Goal: Transaction & Acquisition: Purchase product/service

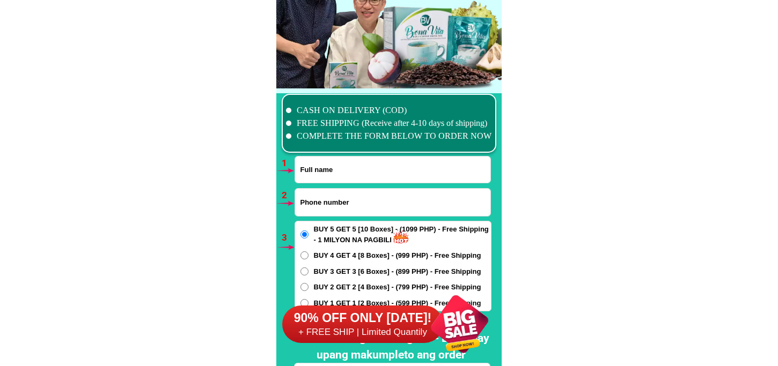
scroll to position [7885, 0]
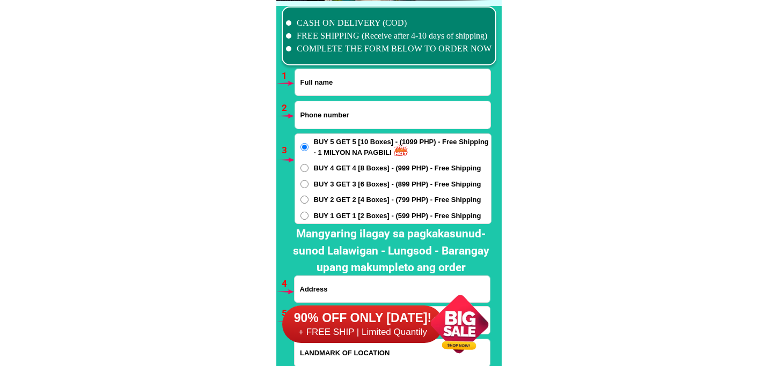
click at [397, 78] on input "Input full_name" at bounding box center [392, 82] width 195 height 26
paste input "[PERSON_NAME]"
type input "[PERSON_NAME]"
click at [334, 124] on input "Input phone_number" at bounding box center [392, 114] width 195 height 27
paste input "0955 970 4345"
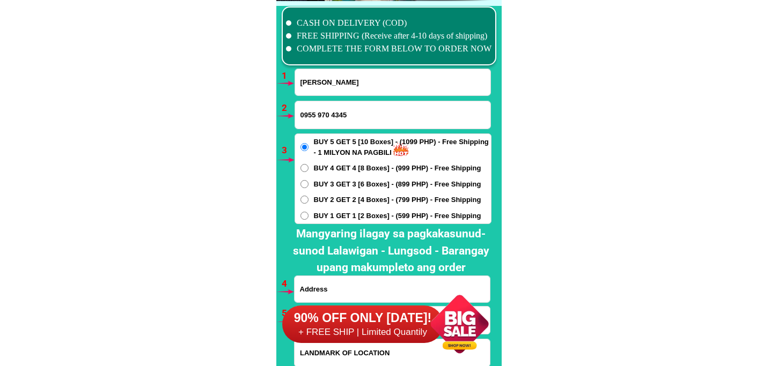
click at [332, 116] on input "0955 970 4345" at bounding box center [392, 114] width 195 height 27
click at [317, 116] on input "0955 9704345" at bounding box center [392, 114] width 195 height 27
type input "09559704345"
click at [342, 284] on div "90% OFF ONLY [DATE]! + FREE SHIP | Limited Quantily" at bounding box center [391, 324] width 219 height 84
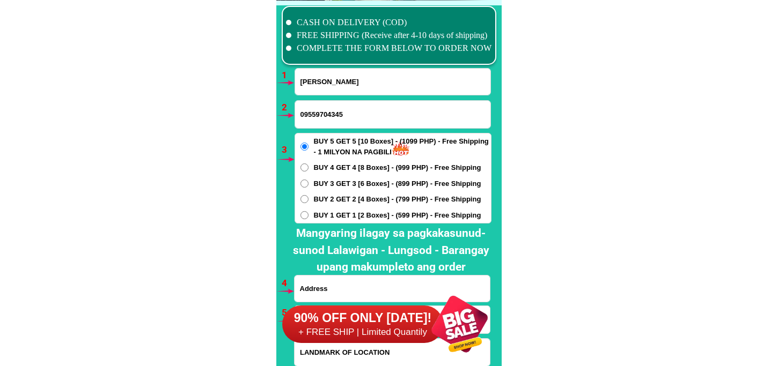
scroll to position [7945, 0]
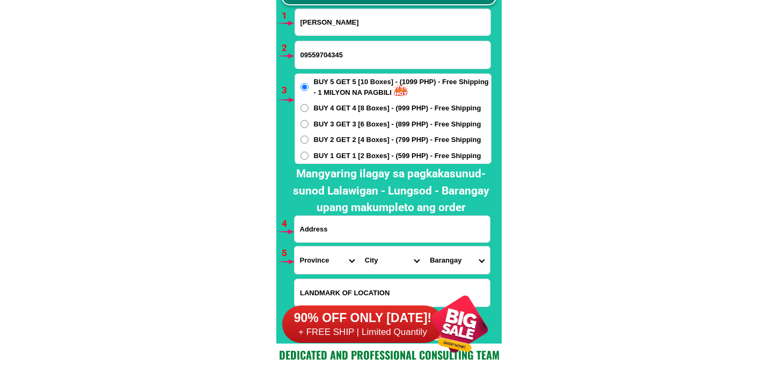
click at [357, 232] on input "Input address" at bounding box center [391, 229] width 195 height 26
paste input "[STREET_ADDRESS]"
type input "[STREET_ADDRESS]"
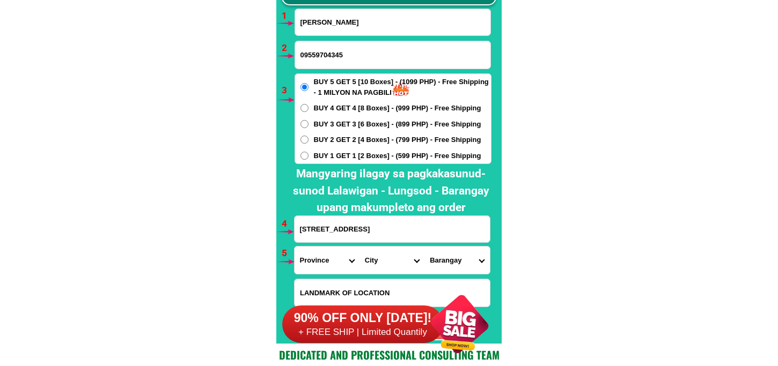
click at [341, 260] on select "Province [GEOGRAPHIC_DATA] [GEOGRAPHIC_DATA][PERSON_NAME][GEOGRAPHIC_DATA][GEOG…" at bounding box center [326, 260] width 65 height 27
select select "63_826"
click at [294, 247] on select "Province [GEOGRAPHIC_DATA] [GEOGRAPHIC_DATA][PERSON_NAME][GEOGRAPHIC_DATA][GEOG…" at bounding box center [326, 260] width 65 height 27
drag, startPoint x: 372, startPoint y: 255, endPoint x: 376, endPoint y: 246, distance: 10.8
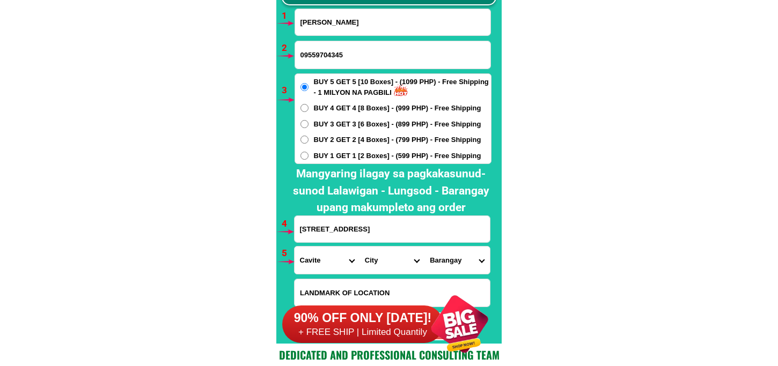
click at [372, 253] on select "City [PERSON_NAME] [PERSON_NAME] [GEOGRAPHIC_DATA]-city [GEOGRAPHIC_DATA]-[GEOG…" at bounding box center [391, 260] width 65 height 27
select select "63_8262470"
click at [359, 247] on select "City [PERSON_NAME] [PERSON_NAME] [GEOGRAPHIC_DATA]-city [GEOGRAPHIC_DATA]-[GEOG…" at bounding box center [391, 260] width 65 height 27
drag, startPoint x: 449, startPoint y: 259, endPoint x: 450, endPoint y: 247, distance: 11.8
click at [449, 259] on select "Barangay Bagong karsada Balsahan Bancaan Bucana malaki Bucana sasahan [PERSON_N…" at bounding box center [456, 260] width 65 height 27
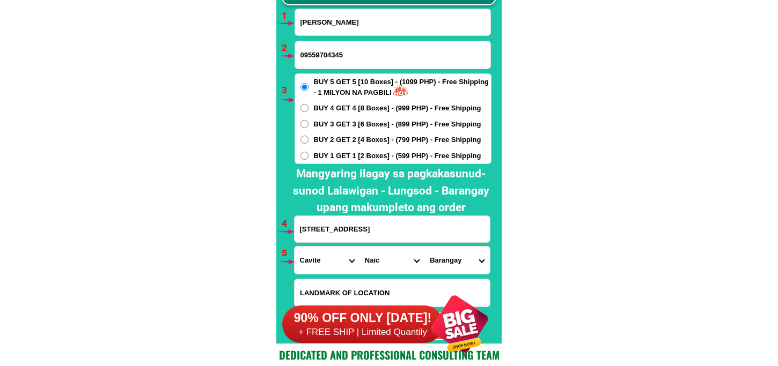
select select "63_82624706359"
click at [424, 247] on select "Barangay Bagong karsada Balsahan Bancaan Bucana malaki Bucana sasahan [PERSON_N…" at bounding box center [456, 260] width 65 height 27
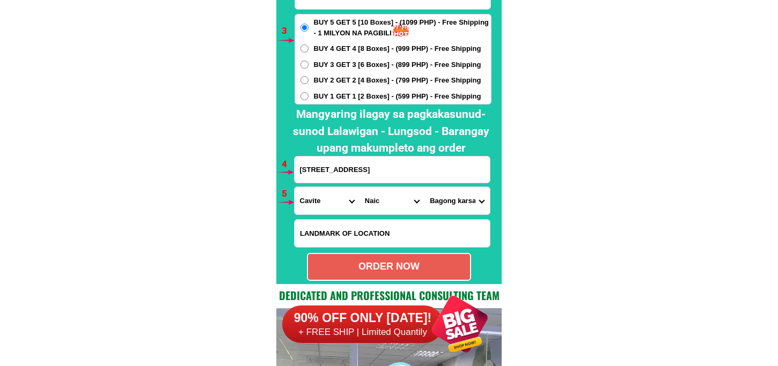
click at [414, 267] on div "ORDER NOW" at bounding box center [389, 267] width 162 height 14
radio input "true"
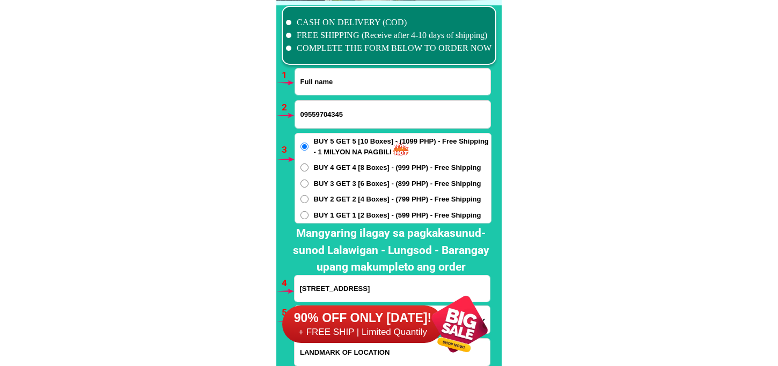
drag, startPoint x: 351, startPoint y: 84, endPoint x: 361, endPoint y: 84, distance: 10.2
click at [351, 84] on input "Input full_name" at bounding box center [392, 82] width 195 height 26
paste input "[PERSON_NAME]"
type input "[PERSON_NAME]"
click at [349, 113] on input "09559704345" at bounding box center [392, 114] width 195 height 27
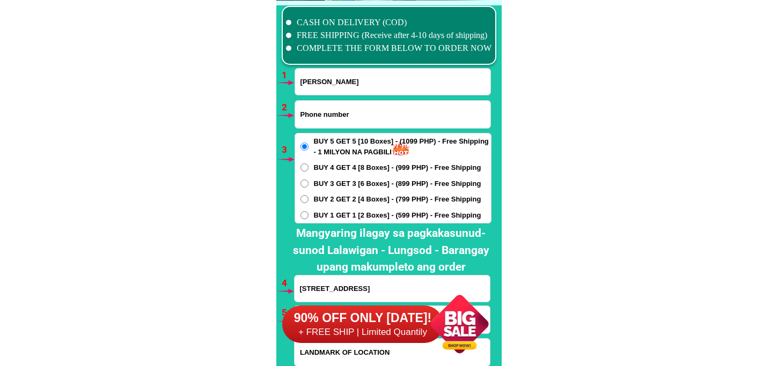
paste input "09536449380"
type input "09536449380"
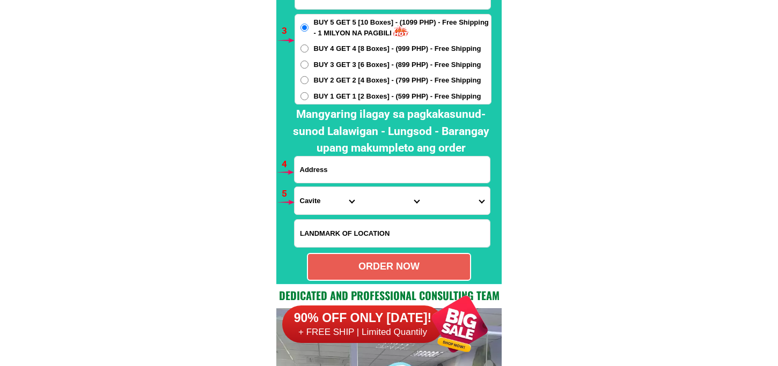
click at [331, 160] on input "Input address" at bounding box center [391, 170] width 195 height 26
paste input "Prk. [GEOGRAPHIC_DATA] [GEOGRAPHIC_DATA] Tantangn So . Cot"
type input "Prk. [GEOGRAPHIC_DATA] [GEOGRAPHIC_DATA] Tantangn So . Cot"
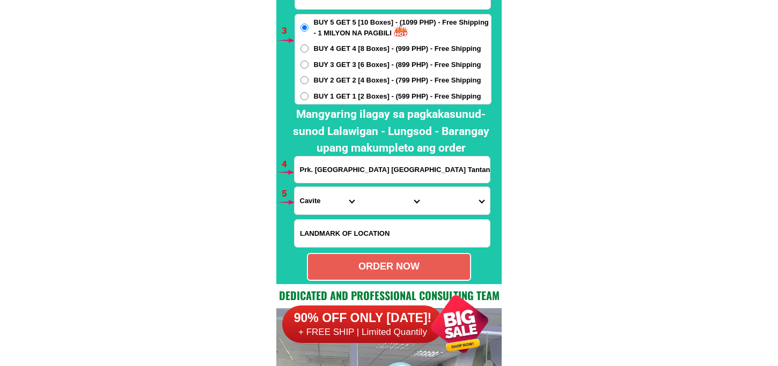
click at [320, 194] on select "Province [GEOGRAPHIC_DATA] [GEOGRAPHIC_DATA][PERSON_NAME][GEOGRAPHIC_DATA][GEOG…" at bounding box center [326, 200] width 65 height 27
select select "63_995"
click at [294, 187] on select "Province [GEOGRAPHIC_DATA] [GEOGRAPHIC_DATA][PERSON_NAME][GEOGRAPHIC_DATA][GEOG…" at bounding box center [326, 200] width 65 height 27
click at [385, 196] on select "City General-[GEOGRAPHIC_DATA]-city [GEOGRAPHIC_DATA]-[GEOGRAPHIC_DATA]-[GEOGRA…" at bounding box center [391, 200] width 65 height 27
select select "63_9953557"
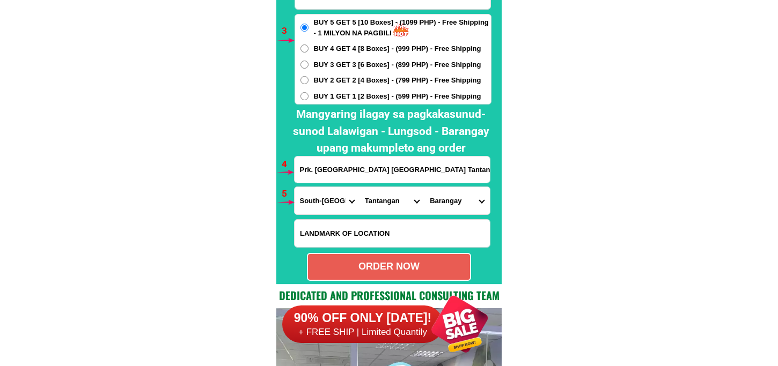
click at [359, 187] on select "City General-[GEOGRAPHIC_DATA]-city [GEOGRAPHIC_DATA]-[GEOGRAPHIC_DATA]-[GEOGRA…" at bounding box center [391, 200] width 65 height 27
drag, startPoint x: 447, startPoint y: 199, endPoint x: 452, endPoint y: 186, distance: 14.4
click at [447, 197] on select "Barangay Bukay [PERSON_NAME] Cabuling [PERSON_NAME] Maibo Mangilala New cuyapo …" at bounding box center [456, 200] width 65 height 27
select select "63_99535571743"
click at [424, 187] on select "Barangay Bukay [PERSON_NAME] Cabuling [PERSON_NAME] Maibo Mangilala New cuyapo …" at bounding box center [456, 200] width 65 height 27
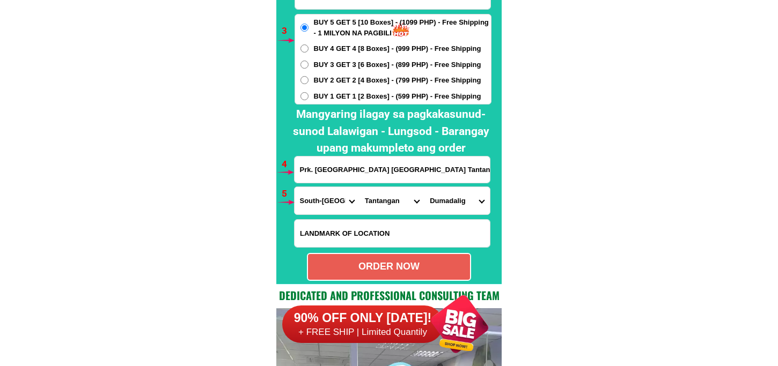
scroll to position [8065, 0]
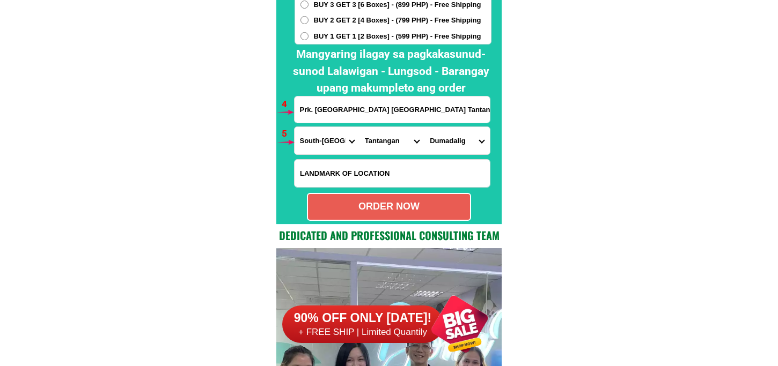
click at [406, 206] on div "ORDER NOW" at bounding box center [389, 206] width 162 height 14
radio input "true"
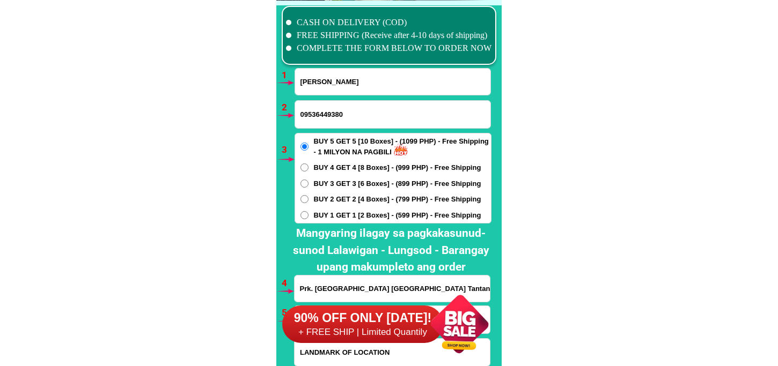
click at [364, 76] on input "[PERSON_NAME]" at bounding box center [392, 82] width 195 height 26
paste input "[PERSON_NAME]"
type input "[PERSON_NAME]"
click at [312, 110] on input "Input phone_number" at bounding box center [392, 114] width 195 height 27
paste input "09542410819"
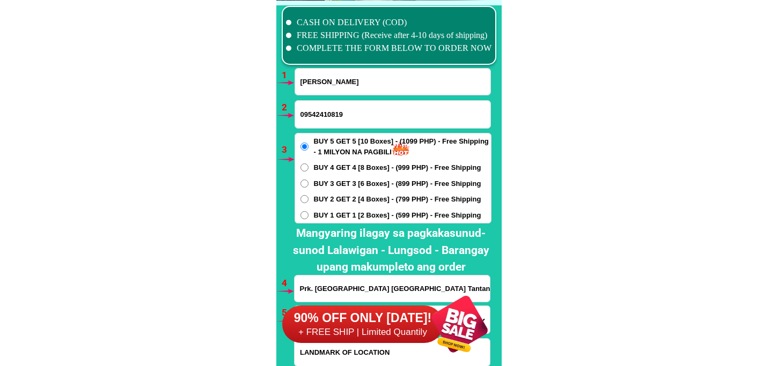
type input "09542410819"
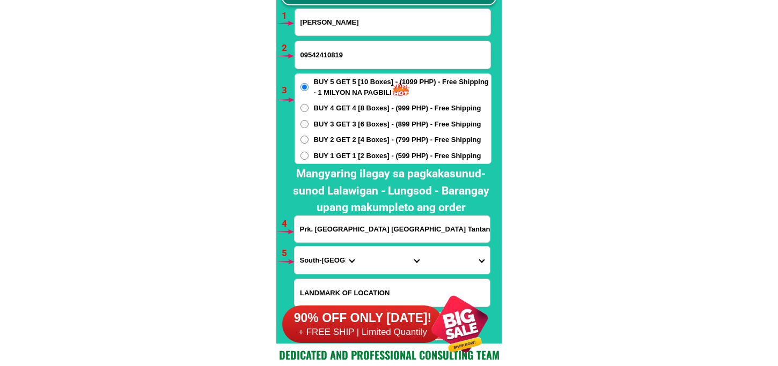
click at [346, 232] on input "Prk. [GEOGRAPHIC_DATA] [GEOGRAPHIC_DATA] Tantangn So . Cot" at bounding box center [391, 229] width 195 height 26
paste input "Blk 13 Lot 14 Section 5 [GEOGRAPHIC_DATA] Subdivision [GEOGRAPHIC_DATA][PERSON_…"
type input "Blk 13 Lot 14 Section 5 [GEOGRAPHIC_DATA] Subdivision [GEOGRAPHIC_DATA][PERSON_…"
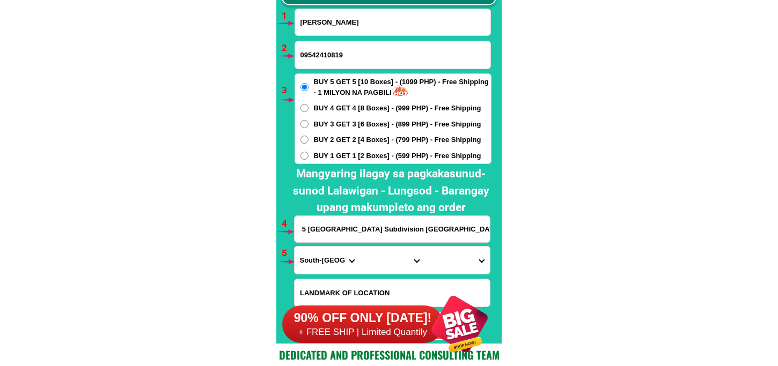
click at [311, 259] on select "Province [GEOGRAPHIC_DATA] [GEOGRAPHIC_DATA][PERSON_NAME][GEOGRAPHIC_DATA][GEOG…" at bounding box center [326, 260] width 65 height 27
select select "63_108"
click at [294, 247] on select "Province [GEOGRAPHIC_DATA] [GEOGRAPHIC_DATA][PERSON_NAME][GEOGRAPHIC_DATA][GEOG…" at bounding box center [326, 260] width 65 height 27
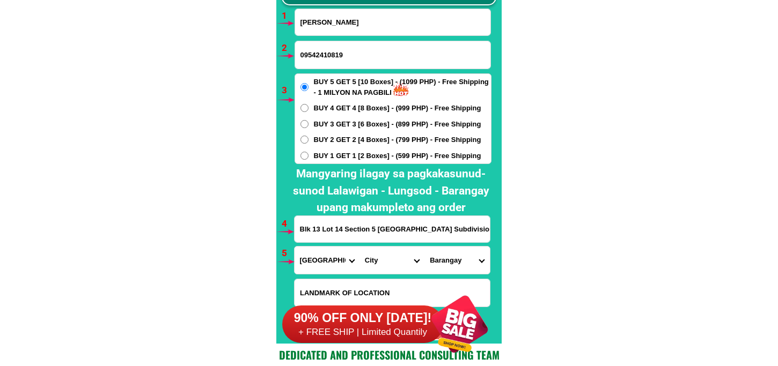
drag, startPoint x: 376, startPoint y: 271, endPoint x: 376, endPoint y: 254, distance: 16.6
click at [376, 271] on select "City Agoncillo Alitagtag Allacapan [GEOGRAPHIC_DATA] [GEOGRAPHIC_DATA]-balete […" at bounding box center [391, 260] width 65 height 27
select select "63_1089652"
click at [359, 247] on select "City Agoncillo Alitagtag Allacapan [GEOGRAPHIC_DATA] [GEOGRAPHIC_DATA]-balete […" at bounding box center [391, 260] width 65 height 27
click at [435, 260] on select "[GEOGRAPHIC_DATA] (pob.) [GEOGRAPHIC_DATA] (pob.) [GEOGRAPHIC_DATA] (pob.) [GEO…" at bounding box center [456, 260] width 65 height 27
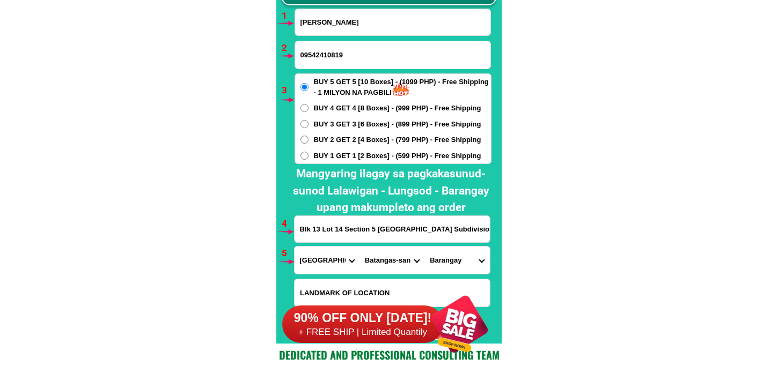
select select "63_1089652142"
click at [424, 247] on select "[GEOGRAPHIC_DATA] (pob.) [GEOGRAPHIC_DATA] (pob.) [GEOGRAPHIC_DATA] (pob.) [GEO…" at bounding box center [456, 260] width 65 height 27
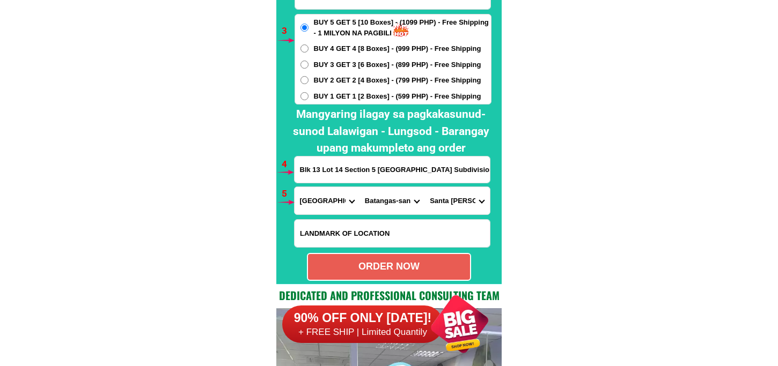
click at [394, 269] on div "ORDER NOW" at bounding box center [389, 267] width 162 height 14
type input "09542410819"
type input "Blk 13 Lot 14 Section 5 [GEOGRAPHIC_DATA] Subdivision [GEOGRAPHIC_DATA][PERSON_…"
radio input "true"
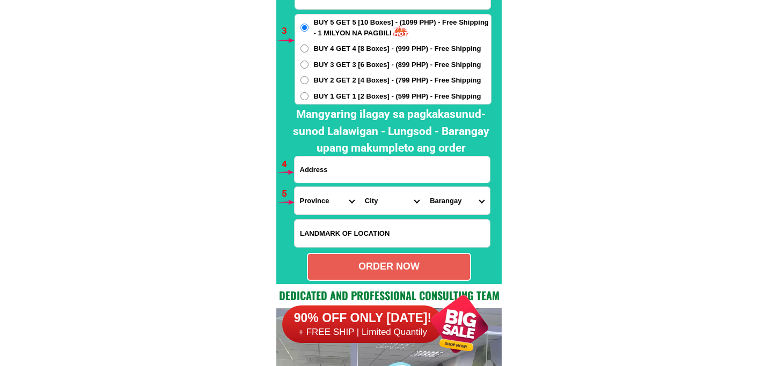
scroll to position [7945, 0]
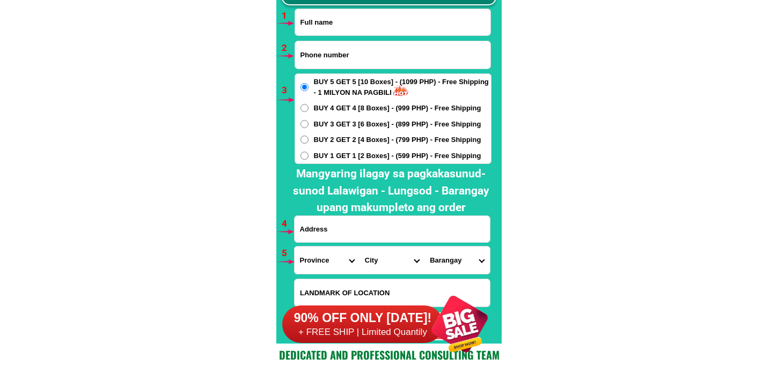
click at [346, 38] on form "ORDER NOW Province [GEOGRAPHIC_DATA] [GEOGRAPHIC_DATA][PERSON_NAME][GEOGRAPHIC_…" at bounding box center [392, 175] width 197 height 332
click at [359, 24] on input "Input full_name" at bounding box center [392, 22] width 195 height 26
paste input "[PERSON_NAME]"
type input "[PERSON_NAME]"
click at [381, 52] on input "Input phone_number" at bounding box center [392, 54] width 195 height 27
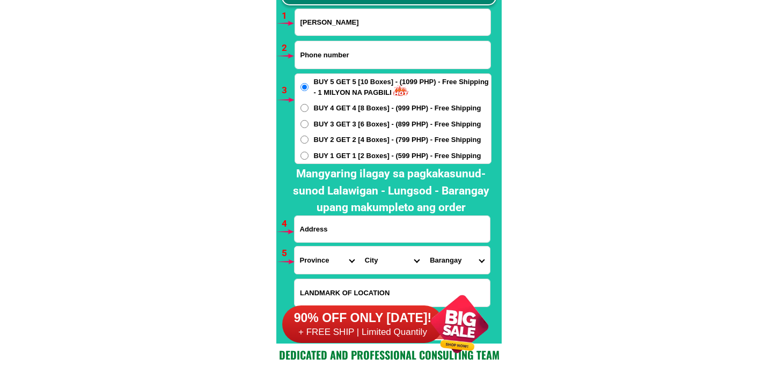
paste input "09452552085"
type input "09452552085"
click at [389, 228] on input "Input address" at bounding box center [391, 229] width 195 height 26
paste input "Brgy, Tiglawigan Block 28 Lot 20 Doc, 2 ka box order ko."
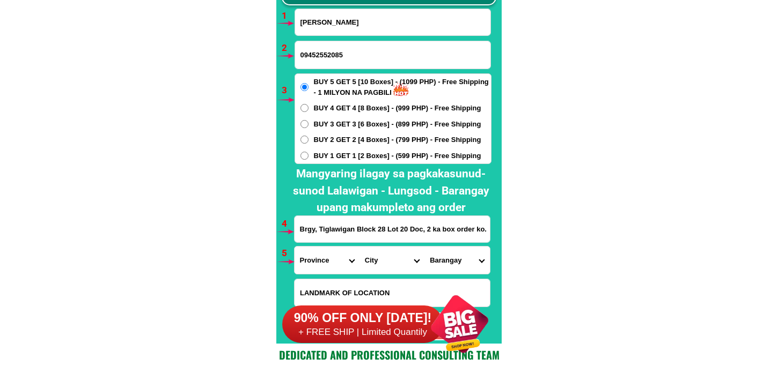
paste input "Cadiz City [GEOGRAPHIC_DATA]"
type input "Brgy, Tiglawigan Block 28 Lot 20 Doc, 2 ka box order ko.Cadiz City [GEOGRAPHIC_…"
click at [319, 263] on select "Province [GEOGRAPHIC_DATA] [GEOGRAPHIC_DATA][PERSON_NAME][GEOGRAPHIC_DATA][GEOG…" at bounding box center [326, 260] width 65 height 27
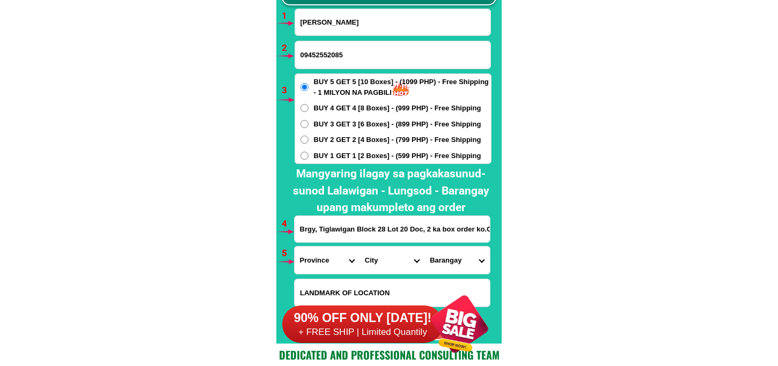
select select "63_396"
click at [294, 247] on select "Province [GEOGRAPHIC_DATA] [GEOGRAPHIC_DATA][PERSON_NAME][GEOGRAPHIC_DATA][GEOG…" at bounding box center [326, 260] width 65 height 27
click at [366, 253] on select "City [GEOGRAPHIC_DATA]-city [GEOGRAPHIC_DATA]-city [GEOGRAPHIC_DATA][PERSON_NAM…" at bounding box center [391, 260] width 65 height 27
select select "63_3966804"
click at [359, 247] on select "City [GEOGRAPHIC_DATA]-city [GEOGRAPHIC_DATA]-city [GEOGRAPHIC_DATA][PERSON_NAM…" at bounding box center [391, 260] width 65 height 27
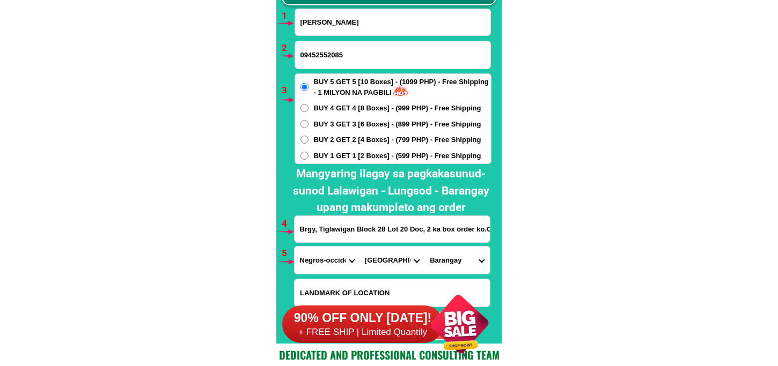
drag, startPoint x: 439, startPoint y: 265, endPoint x: 441, endPoint y: 256, distance: 9.0
click at [439, 265] on select "Barangay [PERSON_NAME] Barangay 1 pob. (zone 1) Barangay 2 pob. (zone 2) Barang…" at bounding box center [456, 260] width 65 height 27
select select "63_396680442062"
click at [424, 247] on select "Barangay [PERSON_NAME] Barangay 1 pob. (zone 1) Barangay 2 pob. (zone 2) Barang…" at bounding box center [456, 260] width 65 height 27
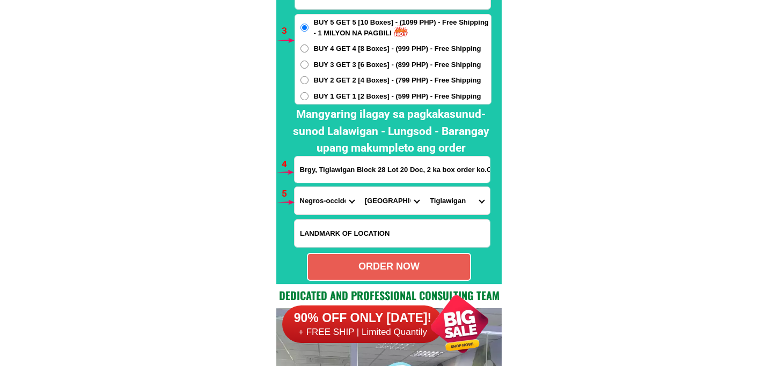
click at [399, 263] on div "ORDER NOW" at bounding box center [389, 267] width 162 height 14
type input "09452552085"
radio input "true"
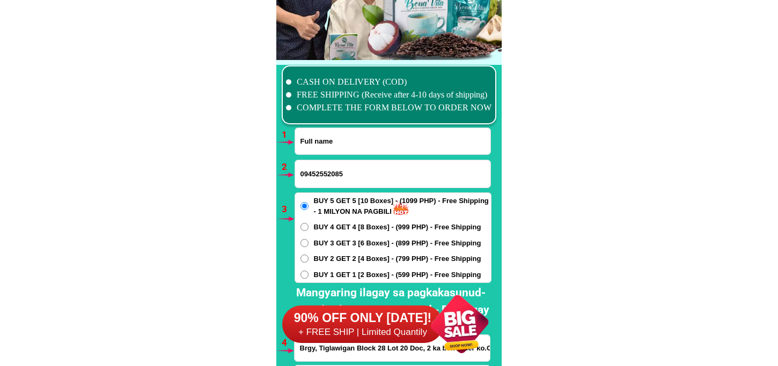
click at [322, 137] on div "CASH ON DELIVERY (COD) FREE SHIPPING (Receive after 4-10 days of shipping) COMP…" at bounding box center [388, 261] width 225 height 403
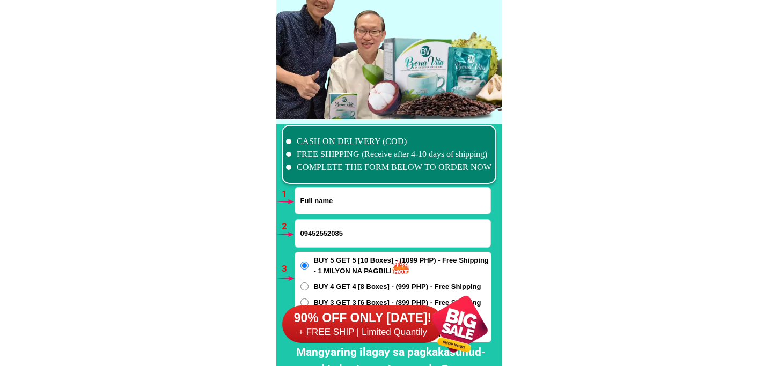
paste input "[PERSON_NAME]"
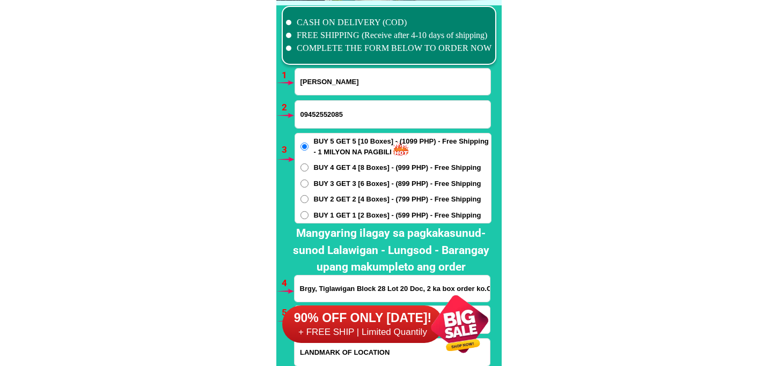
scroll to position [7945, 0]
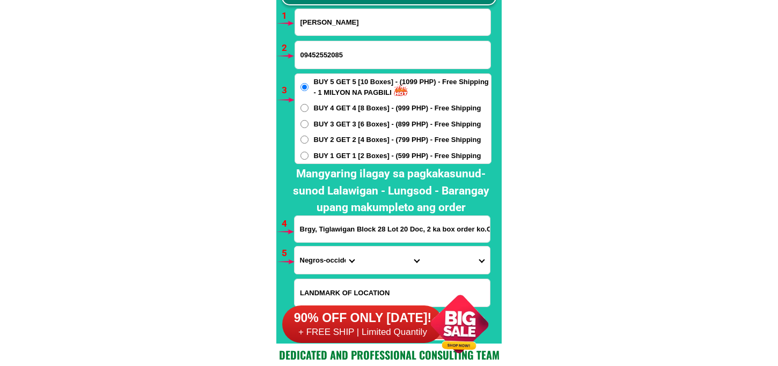
type input "[PERSON_NAME]"
click at [362, 234] on input "Brgy, Tiglawigan Block 28 Lot 20 Doc, 2 ka box order ko.Cadiz City [GEOGRAPHIC_…" at bounding box center [391, 229] width 195 height 26
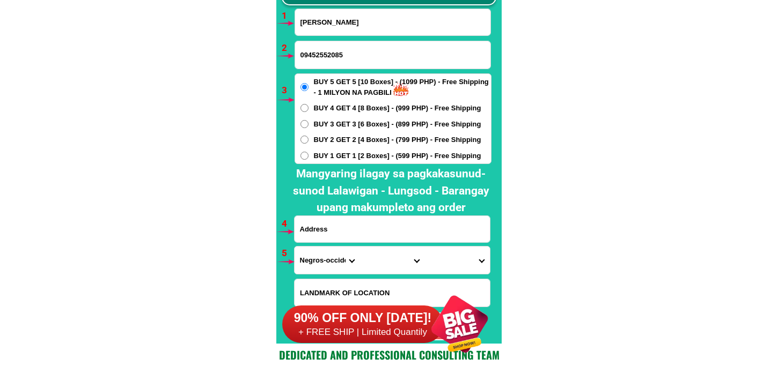
paste input "62 puruk 1 [PERSON_NAME][GEOGRAPHIC_DATA],[GEOGRAPHIC_DATA] ,[GEOGRAPHIC_DATA] …"
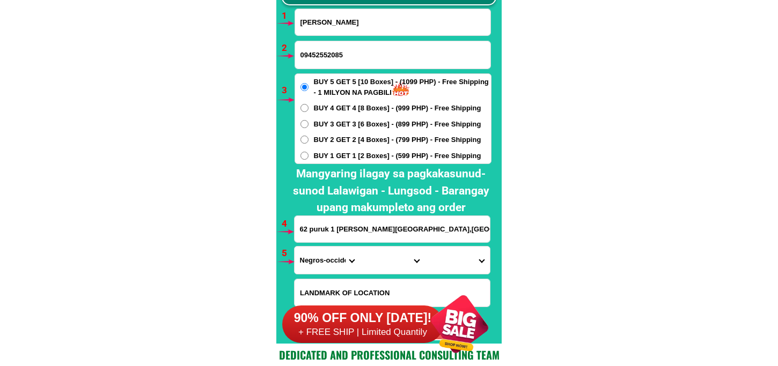
scroll to position [0, 71]
type input "62 puruk 1 [PERSON_NAME][GEOGRAPHIC_DATA],[GEOGRAPHIC_DATA] ,[GEOGRAPHIC_DATA] …"
click at [380, 143] on span "BUY 2 GET 2 [4 Boxes] - (799 PHP) - Free Shipping" at bounding box center [397, 140] width 167 height 11
click at [308, 143] on input "BUY 2 GET 2 [4 Boxes] - (799 PHP) - Free Shipping" at bounding box center [304, 140] width 8 height 8
radio input "true"
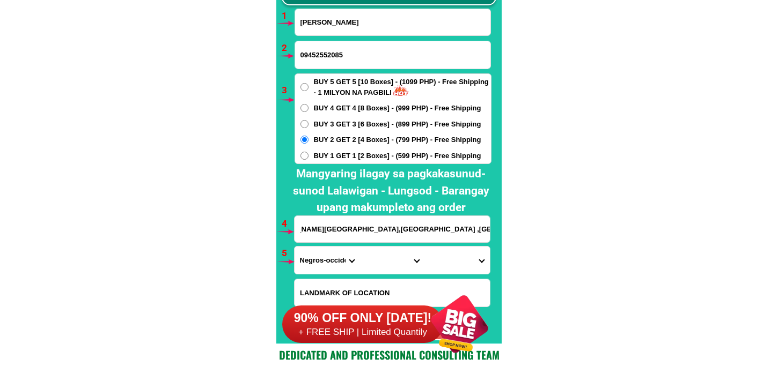
scroll to position [0, 0]
click at [398, 89] on div at bounding box center [400, 91] width 19 height 19
click at [303, 88] on input "BUY 5 GET 5 [10 Boxes] - (1099 PHP) - Free Shipping - 1 MILYON NA PAGBILI" at bounding box center [304, 87] width 8 height 8
radio input "true"
click at [356, 54] on input "09452552085" at bounding box center [392, 54] width 195 height 27
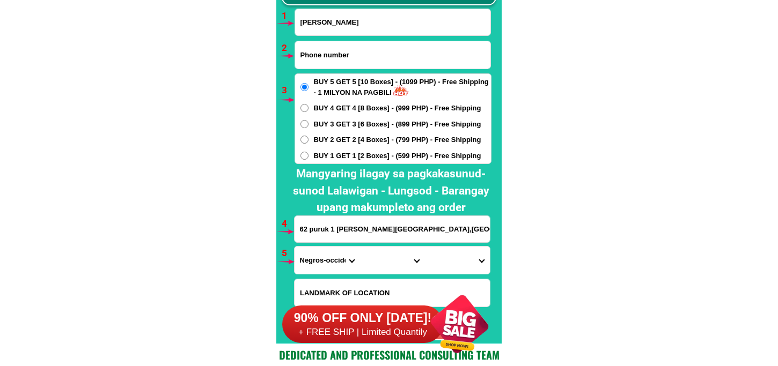
paste input "0966 163 0789"
click at [332, 56] on input "0966 163 0789" at bounding box center [392, 54] width 195 height 27
click at [318, 57] on input "0966 1630789" at bounding box center [392, 54] width 195 height 27
type input "09661630789"
click at [373, 230] on input "62 puruk 1 [PERSON_NAME][GEOGRAPHIC_DATA],[GEOGRAPHIC_DATA] ,[GEOGRAPHIC_DATA] …" at bounding box center [391, 229] width 195 height 26
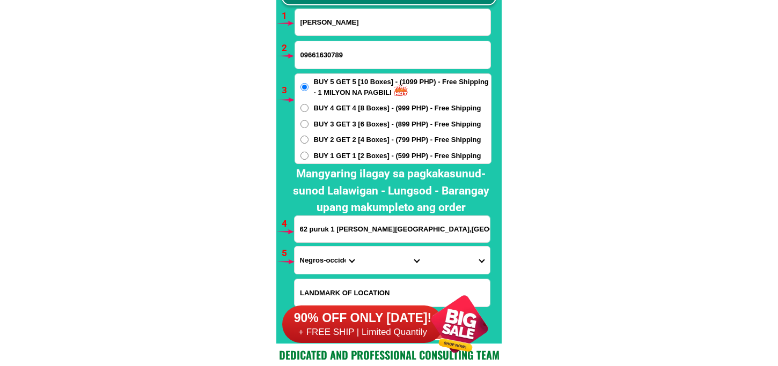
click at [312, 255] on select "Province [GEOGRAPHIC_DATA] [GEOGRAPHIC_DATA][PERSON_NAME][GEOGRAPHIC_DATA][GEOG…" at bounding box center [326, 260] width 65 height 27
select select "63_779"
click at [294, 247] on select "Province [GEOGRAPHIC_DATA] [GEOGRAPHIC_DATA][PERSON_NAME][GEOGRAPHIC_DATA][GEOG…" at bounding box center [326, 260] width 65 height 27
click at [379, 266] on select "City [GEOGRAPHIC_DATA]-city [GEOGRAPHIC_DATA] Arayat Bacolor [GEOGRAPHIC_DATA] …" at bounding box center [391, 260] width 65 height 27
select select "63_7793725"
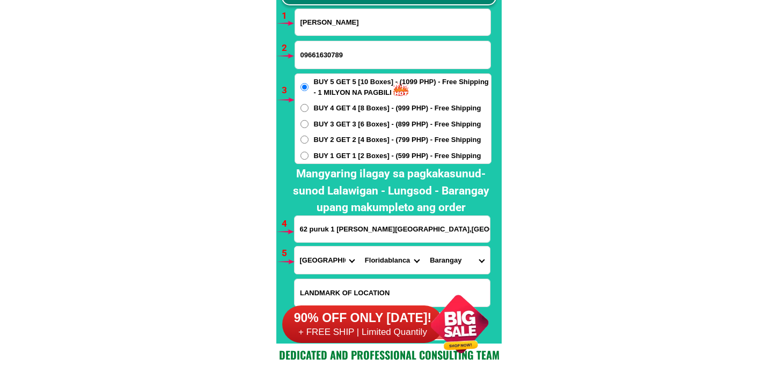
click at [359, 247] on select "City [GEOGRAPHIC_DATA]-city [GEOGRAPHIC_DATA] Arayat Bacolor [GEOGRAPHIC_DATA] …" at bounding box center [391, 260] width 65 height 27
drag, startPoint x: 461, startPoint y: 260, endPoint x: 460, endPoint y: 250, distance: 9.2
click at [460, 250] on select "Barangay Anon Apalit Basa air base Benedicto Bodega Cabangcalan Calantas Carmen…" at bounding box center [456, 260] width 65 height 27
select select "63_779372553156"
click at [424, 247] on select "Barangay Anon Apalit Basa air base Benedicto Bodega Cabangcalan Calantas Carmen…" at bounding box center [456, 260] width 65 height 27
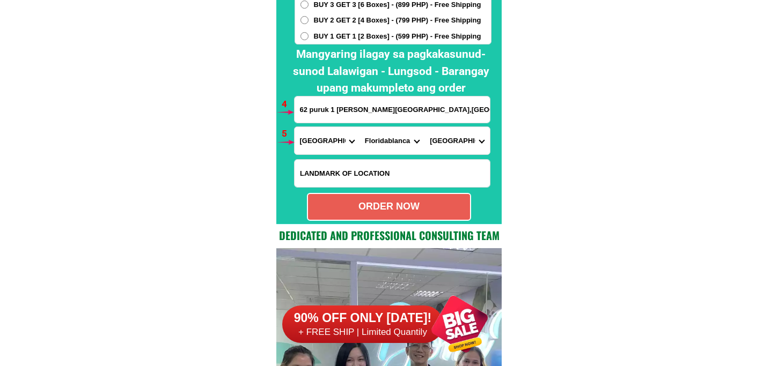
scroll to position [8125, 0]
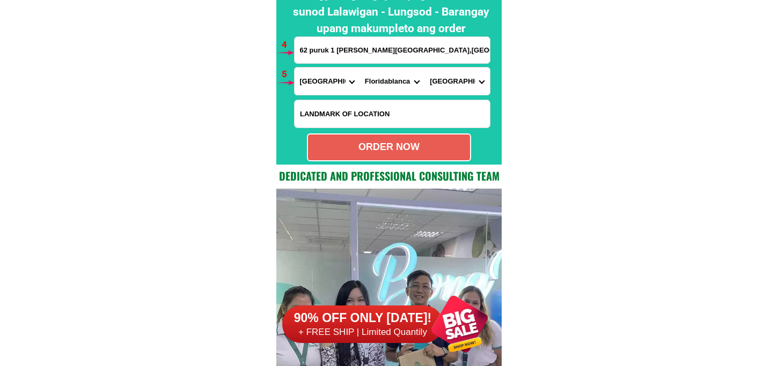
click at [389, 149] on div "ORDER NOW" at bounding box center [389, 147] width 162 height 14
radio input "true"
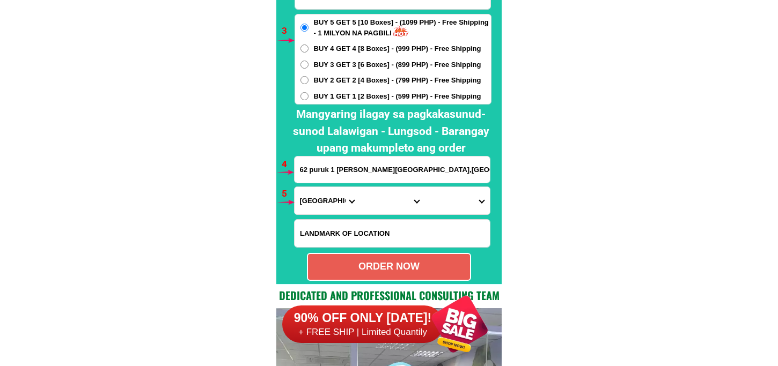
scroll to position [7945, 0]
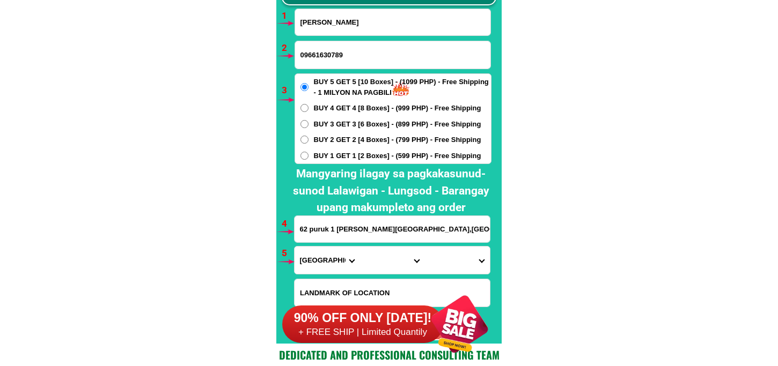
click at [342, 36] on form "Aida Manlulu 09661630789 ORDER NOW 62 puruk 1 Marcelo Village,San fose Fliridab…" at bounding box center [392, 175] width 197 height 332
click at [354, 28] on input "Aida Manlulu" at bounding box center [392, 22] width 195 height 26
paste input "Jenelyn Torres"
type input "Jenelyn Torres"
click at [342, 224] on input "62 puruk 1 Marcelo Village,San fose Fliridablanca Pampanga ,North luzon 2006" at bounding box center [391, 229] width 195 height 26
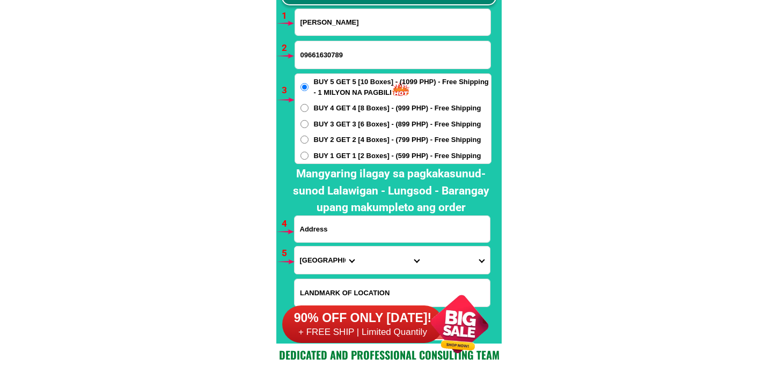
paste input "Blk 6Lot7 King Phillip st Dexter Ville Royale San Nicolas 2 Dasmarinas Cavite"
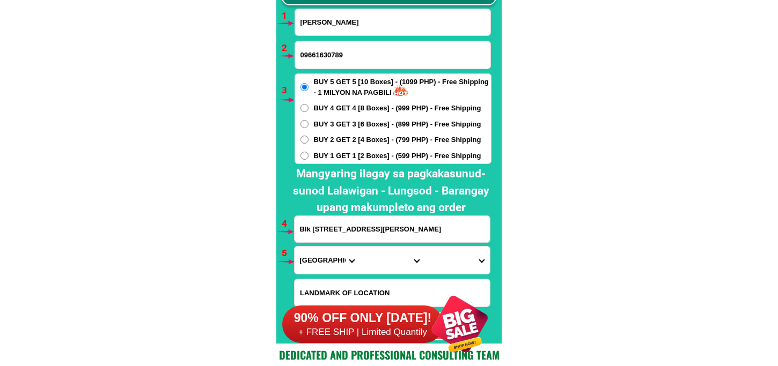
scroll to position [0, 66]
type input "Blk 6Lot7 King Phillip st Dexter Ville Royale San Nicolas 2 Dasmarinas Cavite"
click at [335, 66] on input "09661630789" at bounding box center [392, 54] width 195 height 27
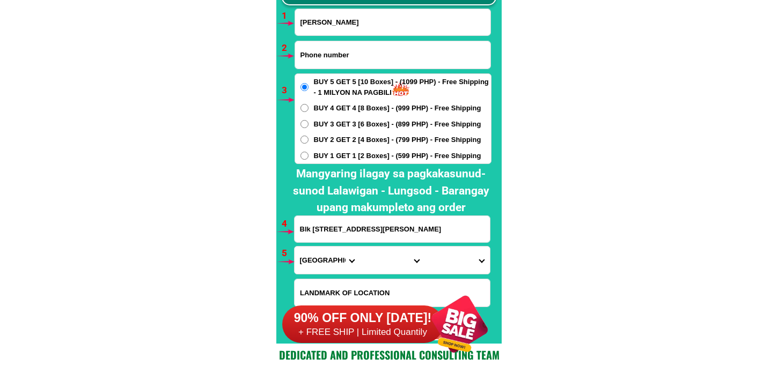
paste input "09214300 840"
click at [333, 56] on input "09214300 840" at bounding box center [392, 54] width 195 height 27
type input "09214300840"
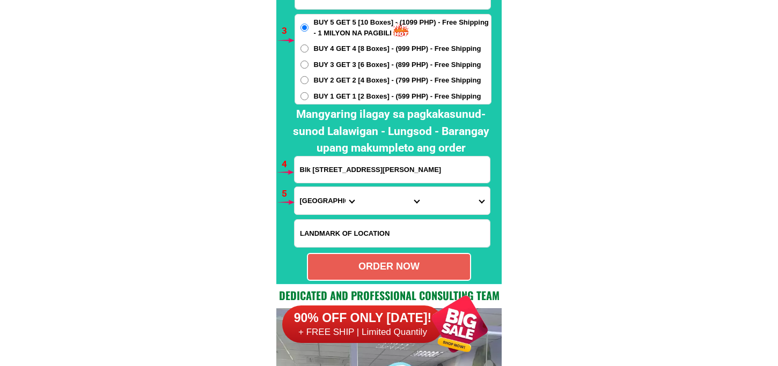
drag, startPoint x: 328, startPoint y: 203, endPoint x: 327, endPoint y: 197, distance: 5.9
click at [327, 202] on select "Province [GEOGRAPHIC_DATA] [GEOGRAPHIC_DATA][PERSON_NAME][GEOGRAPHIC_DATA][GEOG…" at bounding box center [326, 200] width 65 height 27
click at [321, 204] on select "Province [GEOGRAPHIC_DATA] [GEOGRAPHIC_DATA][PERSON_NAME][GEOGRAPHIC_DATA][GEOG…" at bounding box center [326, 200] width 65 height 27
click at [294, 187] on select "Province [GEOGRAPHIC_DATA] [GEOGRAPHIC_DATA][PERSON_NAME][GEOGRAPHIC_DATA][GEOG…" at bounding box center [326, 200] width 65 height 27
click at [320, 199] on select "Province [GEOGRAPHIC_DATA] [GEOGRAPHIC_DATA][PERSON_NAME][GEOGRAPHIC_DATA][GEOG…" at bounding box center [326, 200] width 65 height 27
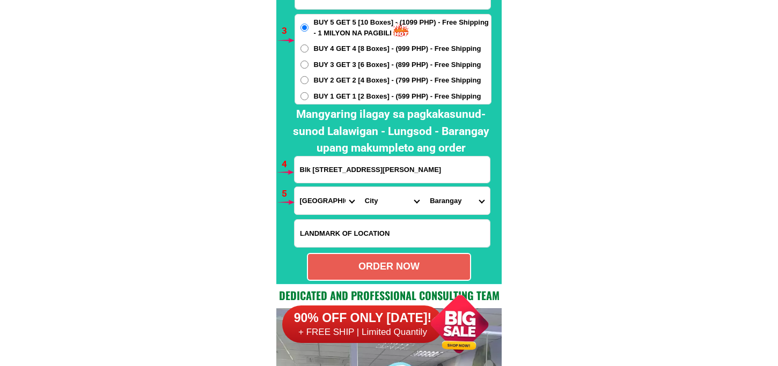
select select "63_826"
click at [294, 187] on select "Province [GEOGRAPHIC_DATA] [GEOGRAPHIC_DATA][PERSON_NAME][GEOGRAPHIC_DATA][GEOG…" at bounding box center [326, 200] width 65 height 27
click at [374, 206] on select "City [PERSON_NAME] [PERSON_NAME] [GEOGRAPHIC_DATA]-city [GEOGRAPHIC_DATA]-[GEOG…" at bounding box center [391, 200] width 65 height 27
select select "63_8262364"
click at [359, 187] on select "City [PERSON_NAME] [PERSON_NAME] [GEOGRAPHIC_DATA]-city [GEOGRAPHIC_DATA]-[GEOG…" at bounding box center [391, 200] width 65 height 27
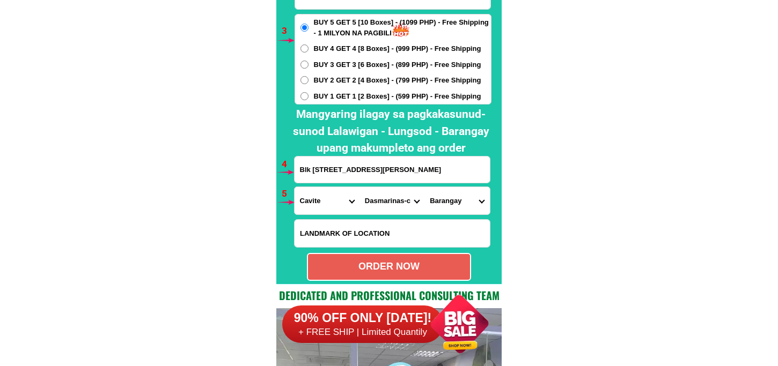
click at [447, 195] on select "Barangay Burol Burol i Burol ii Burol iii Datu esmael (bago-a-ingud) Emmanuel b…" at bounding box center [456, 200] width 65 height 27
select select "63_82623649696"
click at [424, 187] on select "Barangay Burol Burol i Burol ii Burol iii Datu esmael (bago-a-ingud) Emmanuel b…" at bounding box center [456, 200] width 65 height 27
click at [325, 258] on div "ORDER NOW" at bounding box center [389, 267] width 164 height 28
radio input "true"
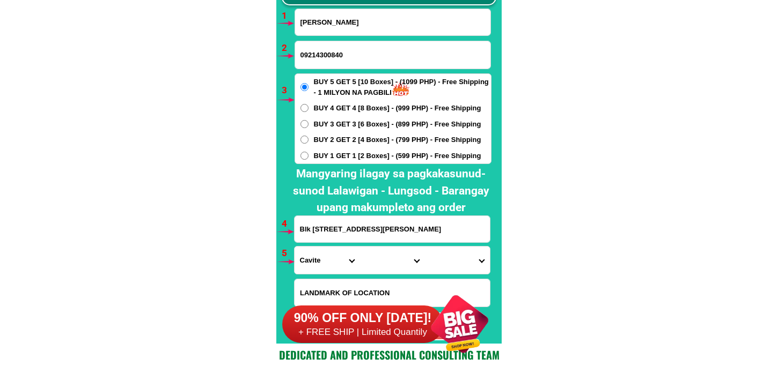
scroll to position [7886, 0]
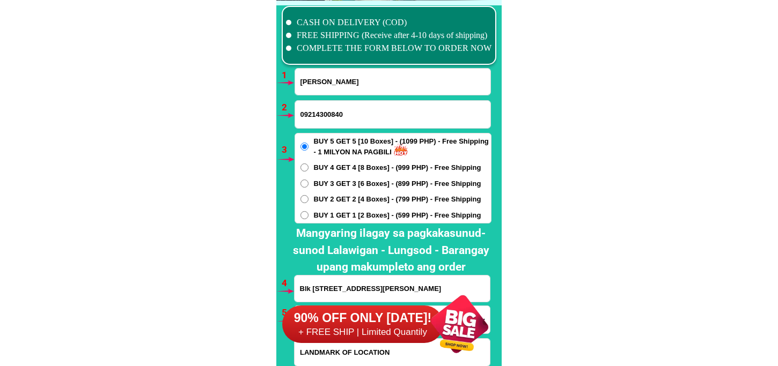
click at [346, 90] on input "Jenelyn Torres" at bounding box center [392, 82] width 195 height 26
paste input "Lily Murillo"
type input "Lily Murillo"
click at [344, 198] on span "BUY 2 GET 2 [4 Boxes] - (799 PHP) - Free Shipping" at bounding box center [397, 199] width 167 height 11
click at [308, 198] on input "BUY 2 GET 2 [4 Boxes] - (799 PHP) - Free Shipping" at bounding box center [304, 199] width 8 height 8
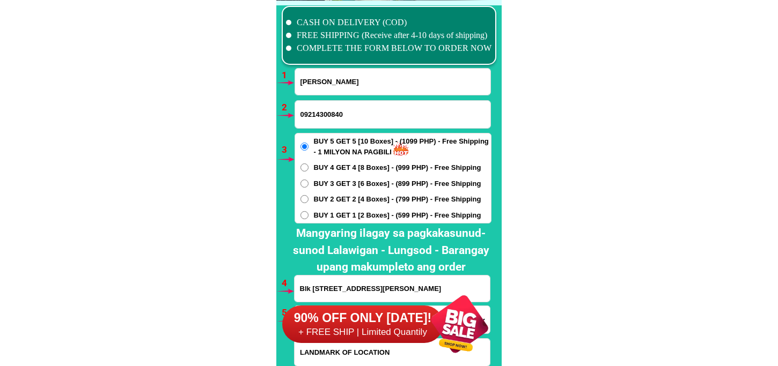
radio input "true"
click at [342, 95] on form "Lily Murillo 09214300840 ORDER NOW Blk 6Lot7 King Phillip st Dexter Ville Royal…" at bounding box center [392, 234] width 197 height 332
click at [337, 112] on input "09214300840" at bounding box center [392, 114] width 195 height 27
paste input "09952613501"
type input "09952613501"
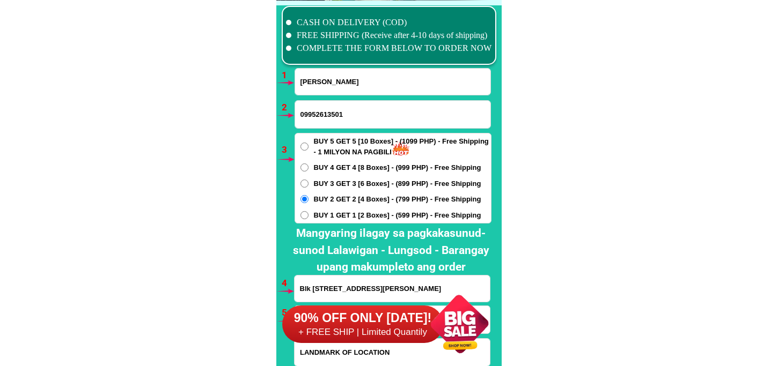
scroll to position [7945, 0]
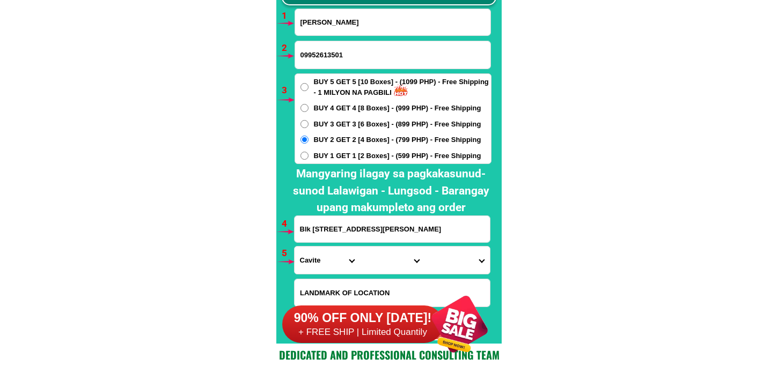
click at [354, 227] on input "Blk 6Lot7 King Phillip st Dexter Ville Royale San Nicolas 2 Dasmarinas Cavite" at bounding box center [391, 229] width 195 height 26
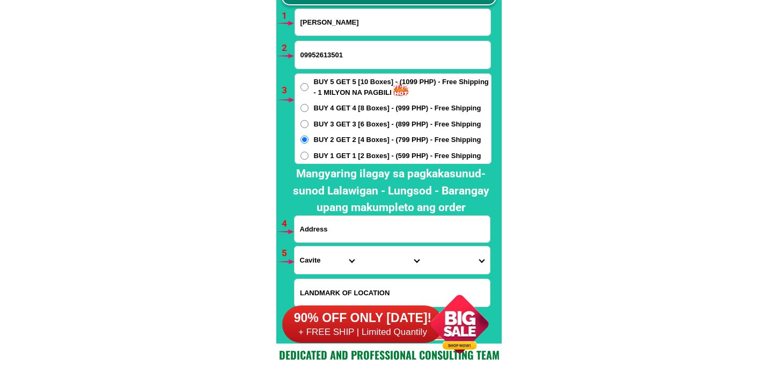
paste input "FVR bldg. 31Guirayan St. Brgy Doña Imelda. Quezon City"
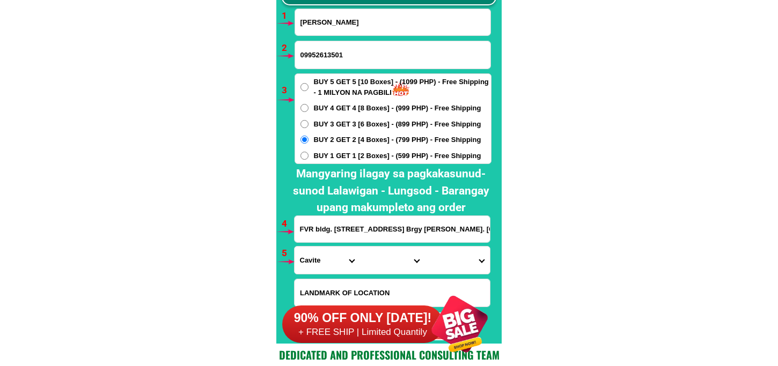
type input "FVR bldg. 31Guirayan St. Brgy Doña Imelda. Quezon City"
click at [321, 264] on select "Province [GEOGRAPHIC_DATA] [GEOGRAPHIC_DATA][PERSON_NAME][GEOGRAPHIC_DATA][GEOG…" at bounding box center [326, 260] width 65 height 27
select select "63_219"
click at [294, 247] on select "Province [GEOGRAPHIC_DATA] [GEOGRAPHIC_DATA][PERSON_NAME][GEOGRAPHIC_DATA][GEOG…" at bounding box center [326, 260] width 65 height 27
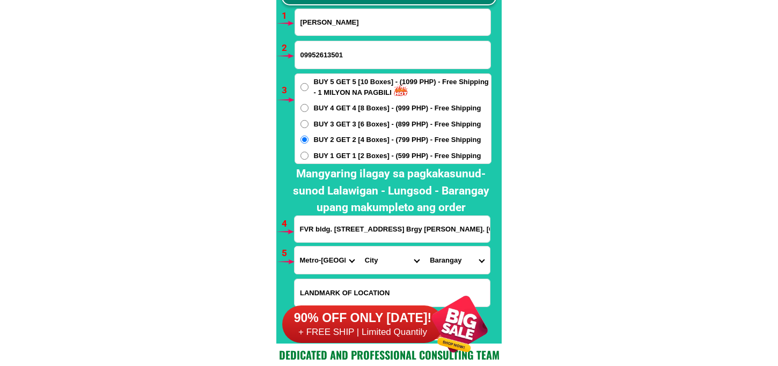
drag, startPoint x: 374, startPoint y: 273, endPoint x: 384, endPoint y: 252, distance: 23.5
click at [374, 273] on select "City Binondo CALOOCAN Ermita Intramuros Las-pinas Makati Malabon-city Malate Ma…" at bounding box center [391, 260] width 65 height 27
select select "63_2194070"
click at [359, 247] on select "City Binondo CALOOCAN Ermita Intramuros Las-pinas Makati Malabon-city Malate Ma…" at bounding box center [391, 260] width 65 height 27
drag, startPoint x: 446, startPoint y: 260, endPoint x: 453, endPoint y: 247, distance: 14.2
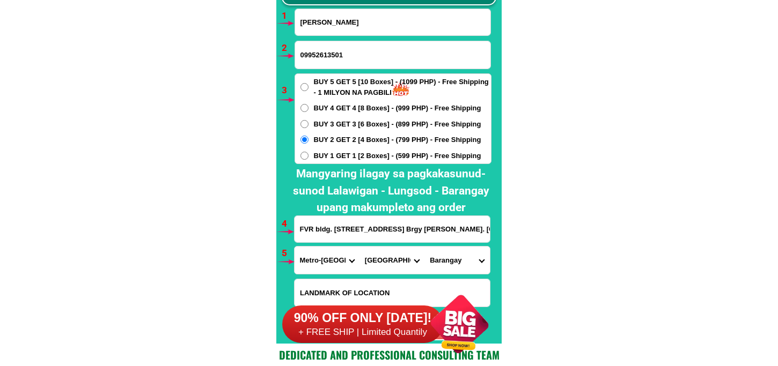
click at [446, 260] on select "Barangay Alicia Amihan Apolonio samson Aurora Baesa Bagbag Bago bantay Bagong l…" at bounding box center [456, 260] width 65 height 27
drag, startPoint x: 435, startPoint y: 270, endPoint x: 436, endPoint y: 261, distance: 9.1
click at [435, 269] on select "Barangay Alicia Amihan Apolonio samson Aurora Baesa Bagbag Bago bantay Bagong l…" at bounding box center [456, 260] width 65 height 27
click at [424, 247] on select "Barangay Alicia Amihan Apolonio samson Aurora Baesa Bagbag Bago bantay Bagong l…" at bounding box center [456, 260] width 65 height 27
drag, startPoint x: 458, startPoint y: 263, endPoint x: 462, endPoint y: 253, distance: 10.9
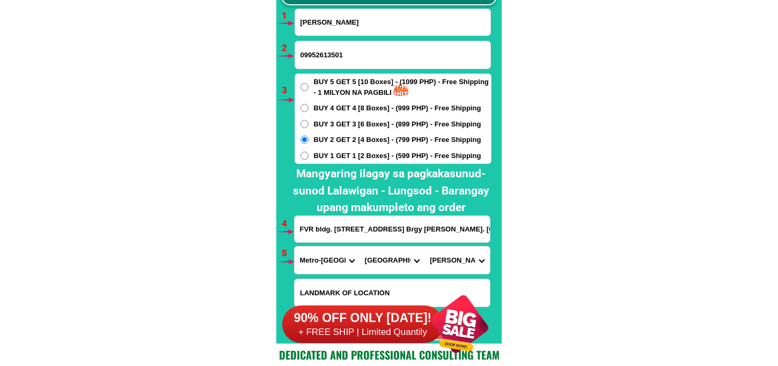
click at [458, 263] on select "Barangay Alicia Amihan Apolonio samson Aurora Baesa Bagbag Bago bantay Bagong l…" at bounding box center [456, 260] width 65 height 27
select select "63_219407014855"
click at [424, 247] on select "Barangay Alicia Amihan Apolonio samson Aurora Baesa Bagbag Bago bantay Bagong l…" at bounding box center [456, 260] width 65 height 27
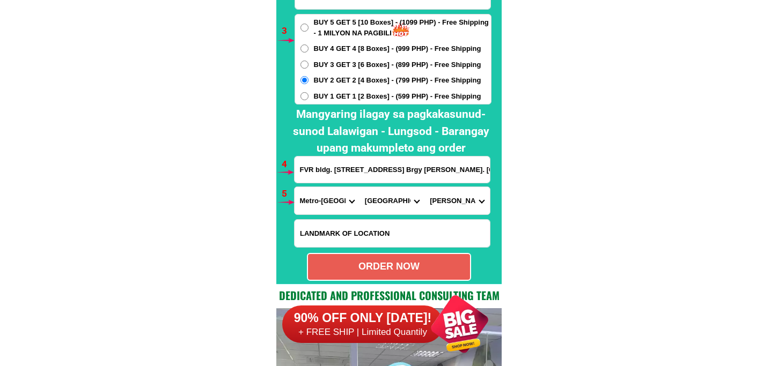
click at [418, 265] on div "ORDER NOW" at bounding box center [389, 267] width 162 height 14
radio input "true"
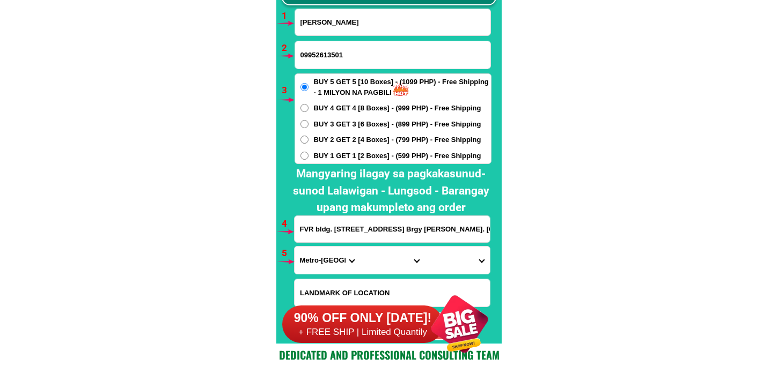
click at [356, 16] on input "Lily Murillo" at bounding box center [392, 22] width 195 height 26
paste input "Arlenie C. Monfero"
type input "Arlenie C. Monfero"
click at [321, 161] on div "BUY 5 GET 5 [10 Boxes] - (1099 PHP) - Free Shipping - 1 MILYON NA PAGBILI BUY 4…" at bounding box center [392, 118] width 197 height 91
click at [321, 157] on span "BUY 1 GET 1 [2 Boxes] - (599 PHP) - Free Shipping" at bounding box center [397, 156] width 167 height 11
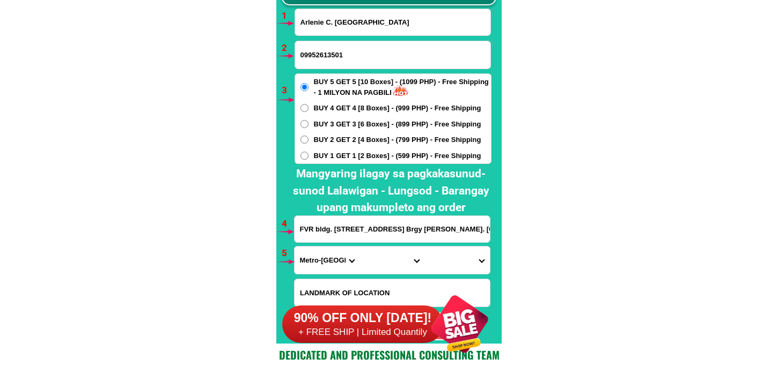
click at [308, 157] on input "BUY 1 GET 1 [2 Boxes] - (599 PHP) - Free Shipping" at bounding box center [304, 156] width 8 height 8
radio input "true"
click at [358, 58] on input "09952613501" at bounding box center [392, 54] width 195 height 27
paste input "09364004517"
type input "09364004517"
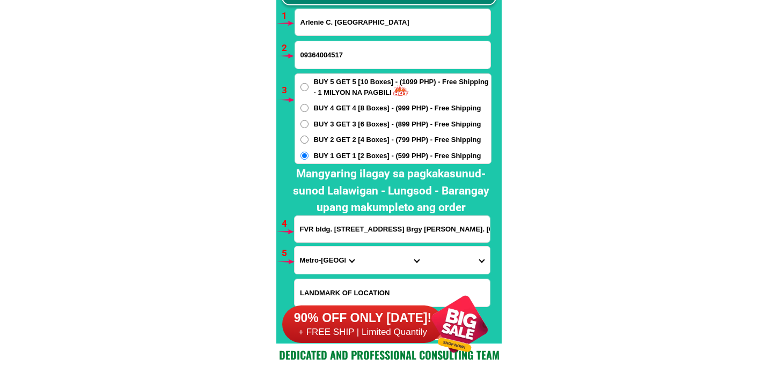
click at [347, 222] on input "FVR bldg. 31Guirayan St. Brgy Doña Imelda. Quezon City" at bounding box center [391, 229] width 195 height 26
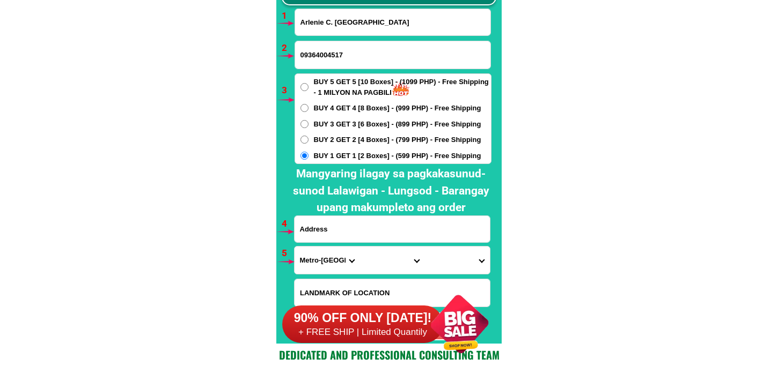
paste input "755 p Burgos st brgy bagong Anyo liliw Laguna"
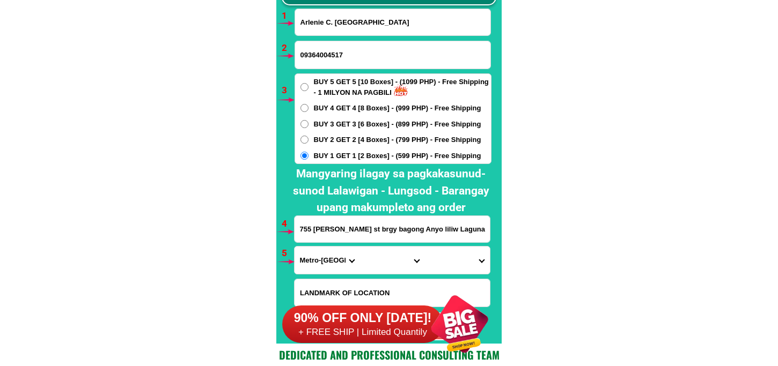
type input "755 p Burgos st brgy bagong Anyo liliw Laguna"
click at [311, 257] on select "Province [GEOGRAPHIC_DATA] [GEOGRAPHIC_DATA][PERSON_NAME][GEOGRAPHIC_DATA][GEOG…" at bounding box center [326, 260] width 65 height 27
select select "63_904"
click at [294, 247] on select "Province [GEOGRAPHIC_DATA] [GEOGRAPHIC_DATA][PERSON_NAME][GEOGRAPHIC_DATA][GEOG…" at bounding box center [326, 260] width 65 height 27
click at [378, 252] on select "City Alaminos Bay Binan-city Cabuyao Calamba-city Calauan Cavinti Famy Laguna-k…" at bounding box center [391, 260] width 65 height 27
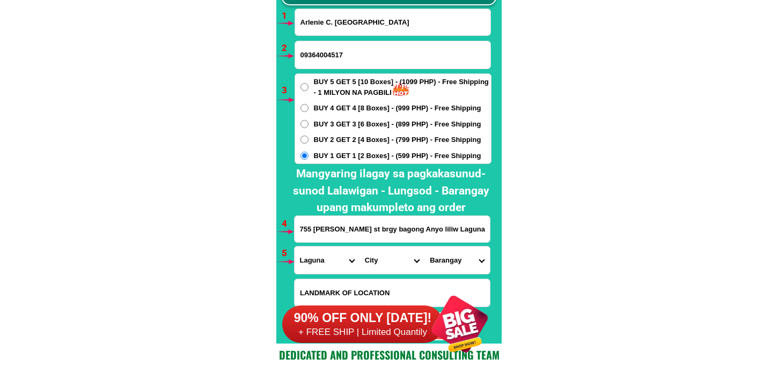
select select "63_9046979"
click at [359, 247] on select "City Alaminos Bay Binan-city Cabuyao Calamba-city Calauan Cavinti Famy Laguna-k…" at bounding box center [391, 260] width 65 height 27
click at [434, 267] on select "Barangay Bagong anyo (pob.) Bayate Bongkol Bubukal Cabuyao Calumpang Culoy Daga…" at bounding box center [456, 260] width 65 height 27
select select "63_9046979215"
click at [424, 247] on select "Barangay Bagong anyo (pob.) Bayate Bongkol Bubukal Cabuyao Calumpang Culoy Daga…" at bounding box center [456, 260] width 65 height 27
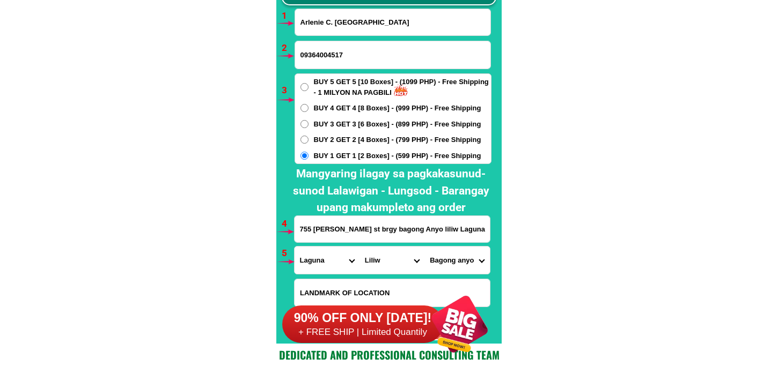
scroll to position [8005, 0]
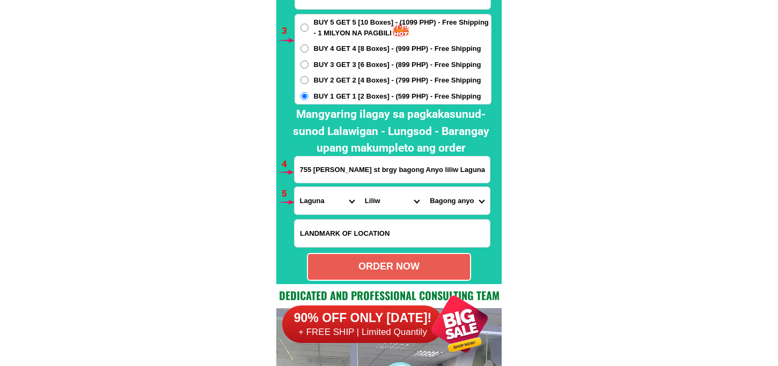
drag, startPoint x: 379, startPoint y: 279, endPoint x: 371, endPoint y: 256, distance: 23.7
click at [378, 277] on div "ORDER NOW" at bounding box center [389, 267] width 164 height 28
type input "09364004517"
radio input "true"
